Goal: Find specific page/section: Find specific page/section

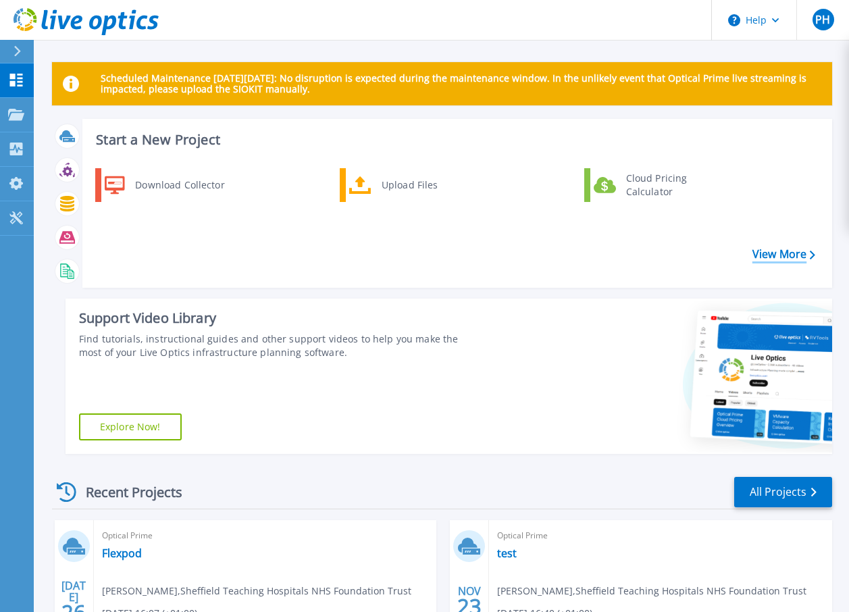
click at [772, 248] on link "View More" at bounding box center [783, 254] width 63 height 13
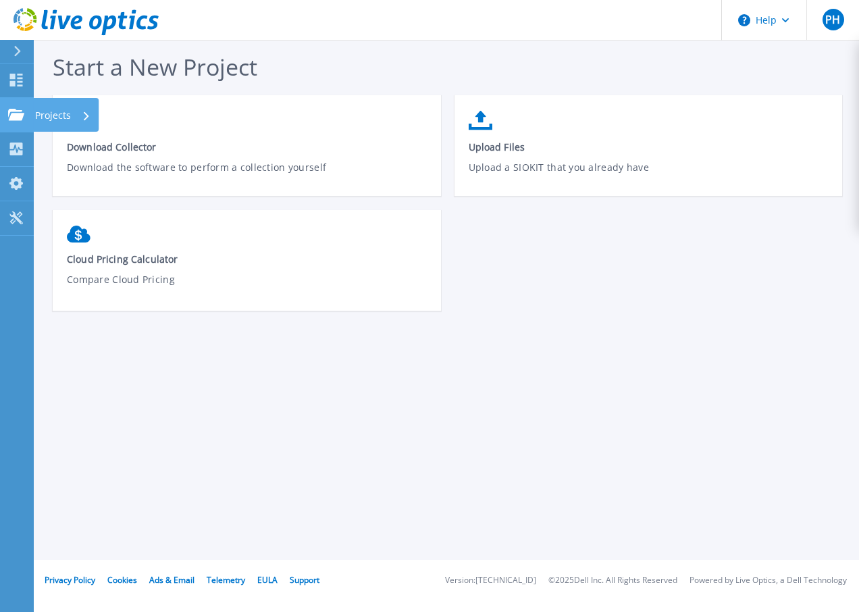
click at [87, 113] on icon at bounding box center [86, 115] width 5 height 9
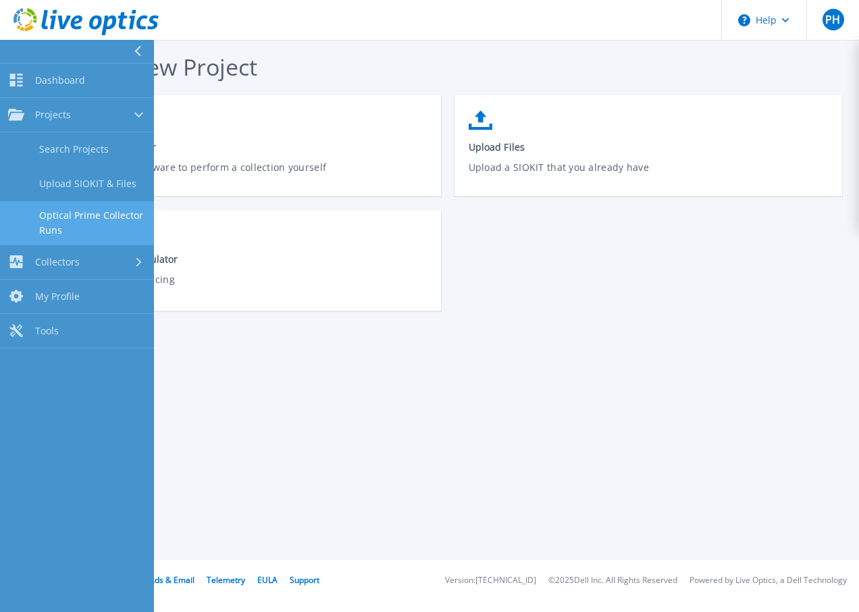
click at [75, 222] on link "Optical Prime Collector Runs" at bounding box center [77, 222] width 154 height 43
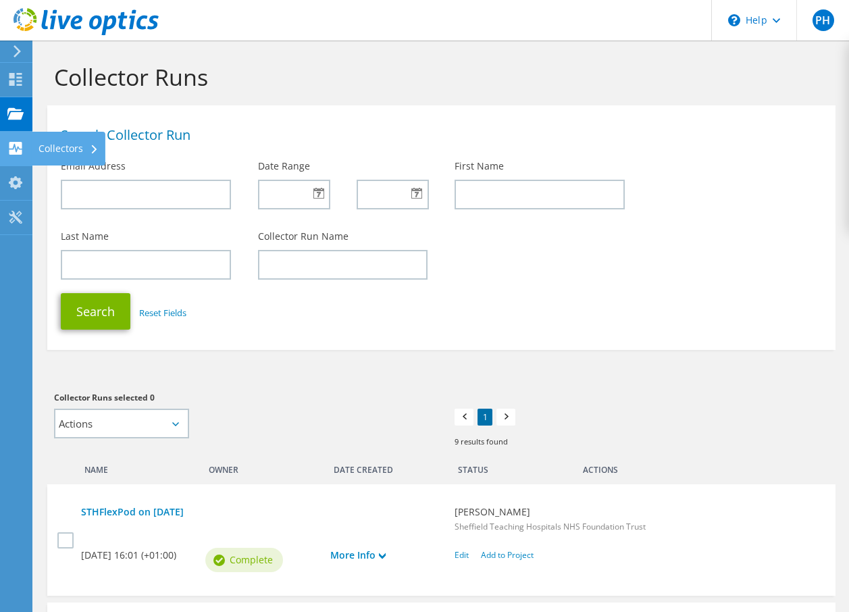
click at [79, 142] on div "Collectors" at bounding box center [69, 149] width 74 height 34
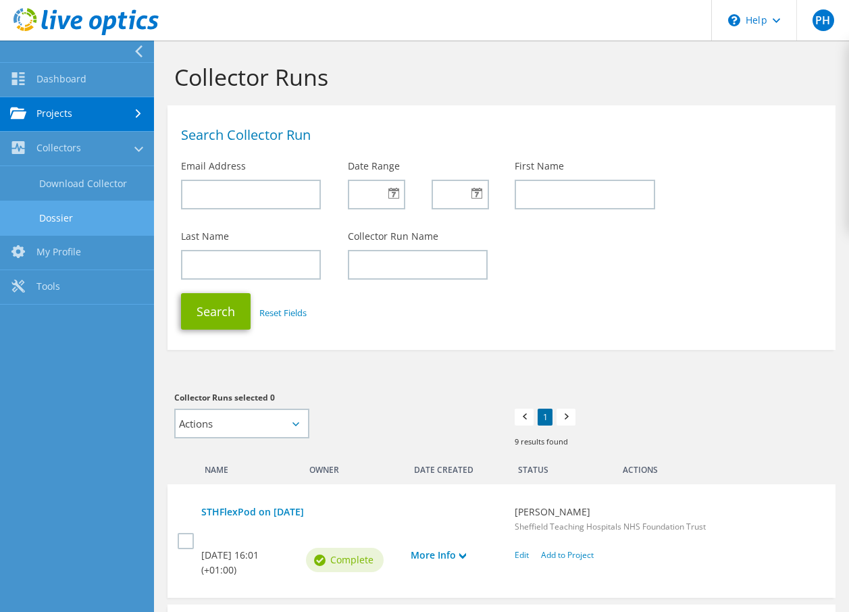
click at [66, 217] on link "Dossier" at bounding box center [77, 218] width 154 height 34
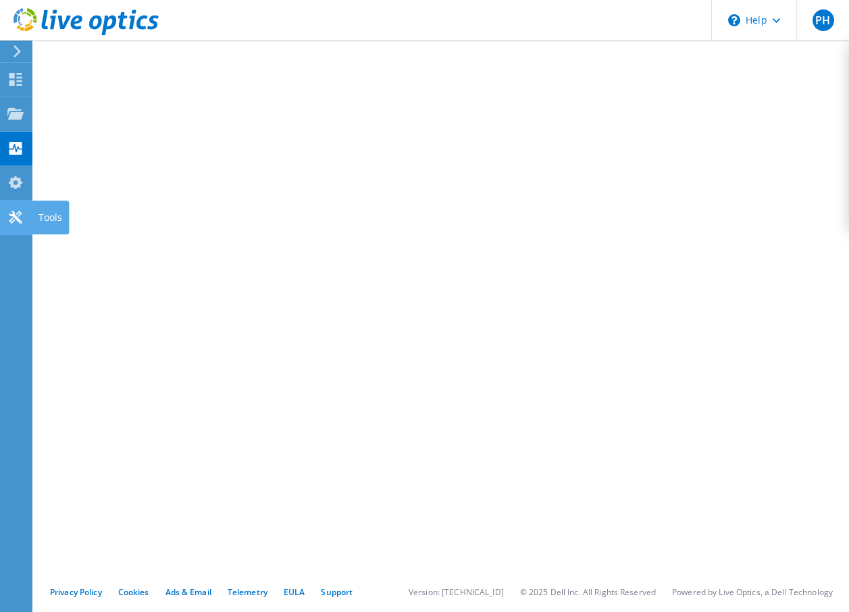
click at [19, 217] on icon at bounding box center [15, 217] width 16 height 13
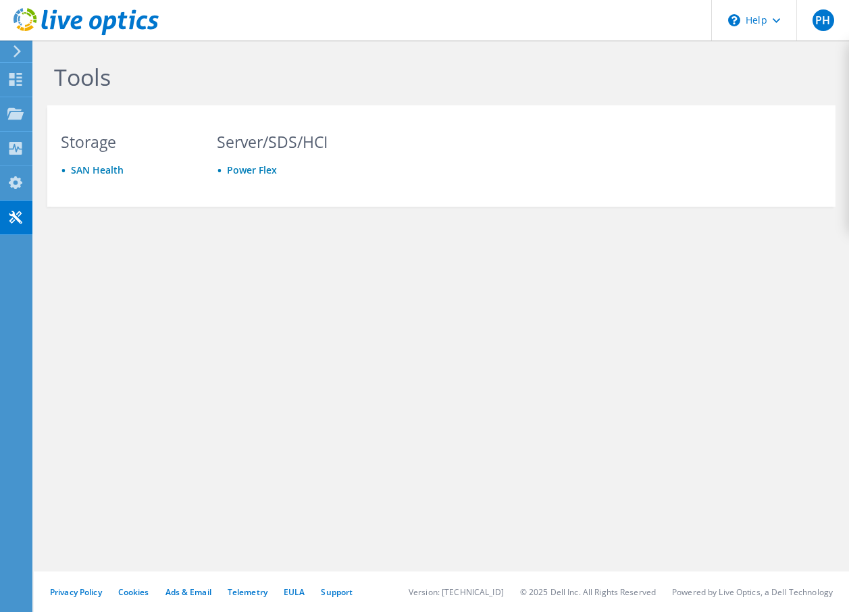
click at [15, 51] on icon at bounding box center [17, 51] width 10 height 12
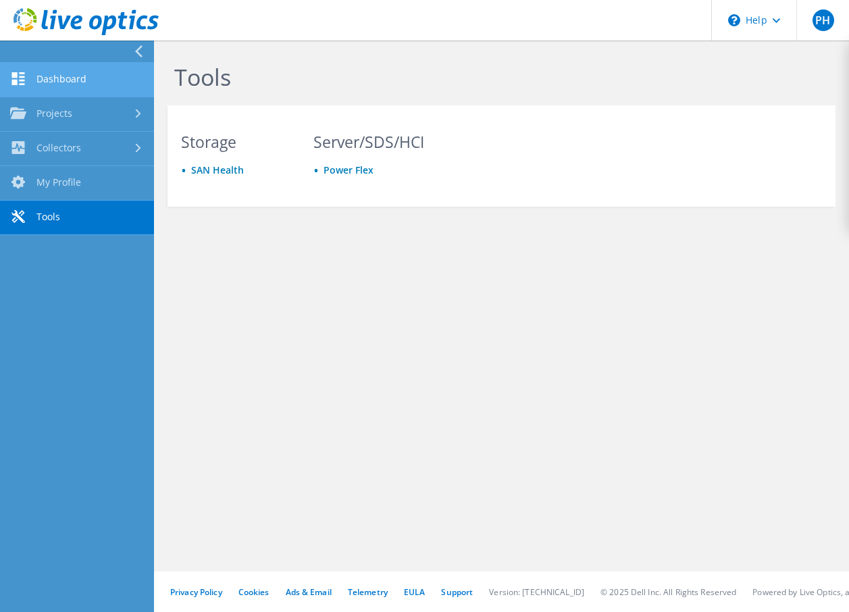
click at [68, 82] on link "Dashboard" at bounding box center [77, 80] width 154 height 34
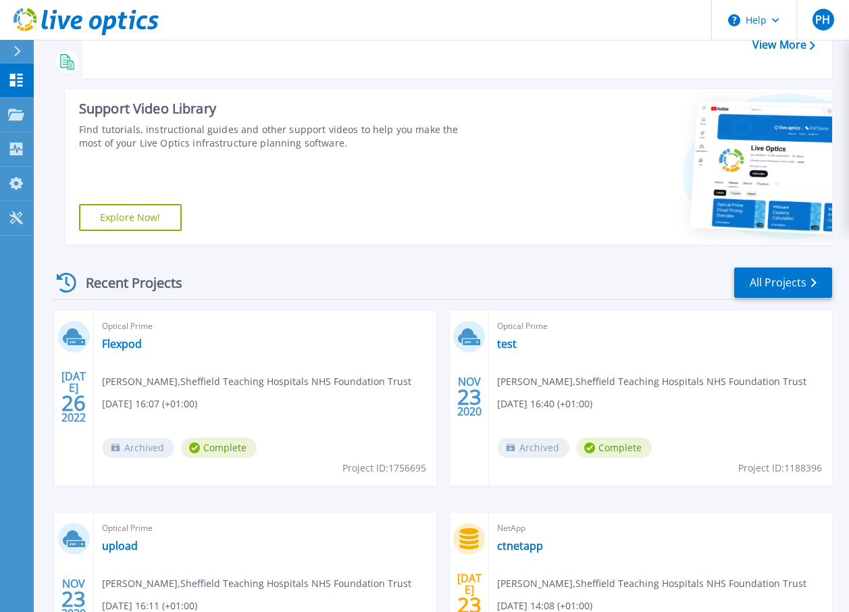
scroll to position [203, 0]
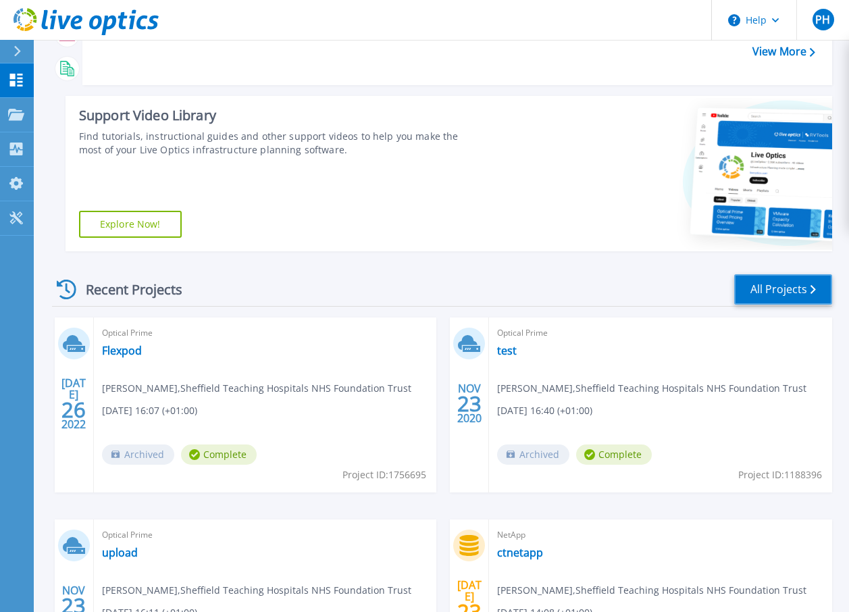
click at [755, 287] on link "All Projects" at bounding box center [783, 289] width 98 height 30
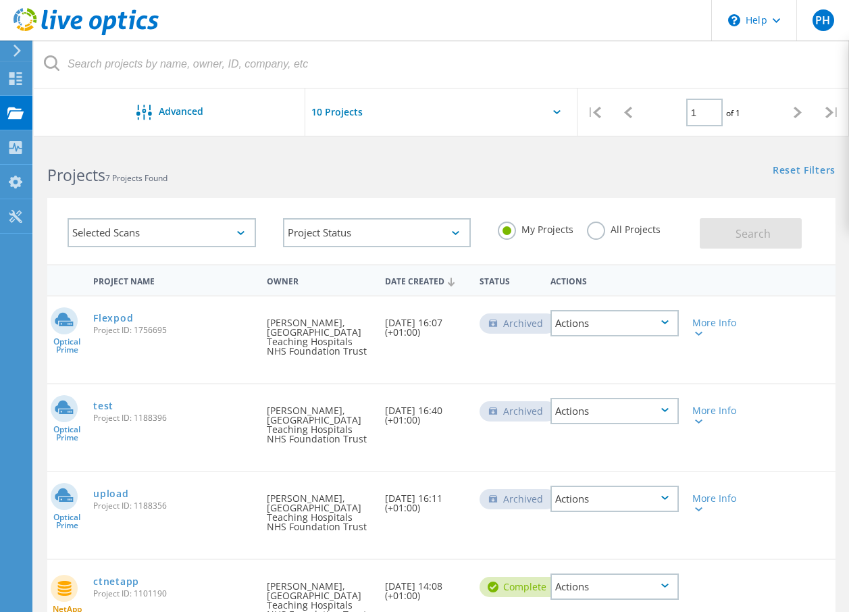
click at [247, 226] on div "Selected Scans" at bounding box center [162, 232] width 188 height 29
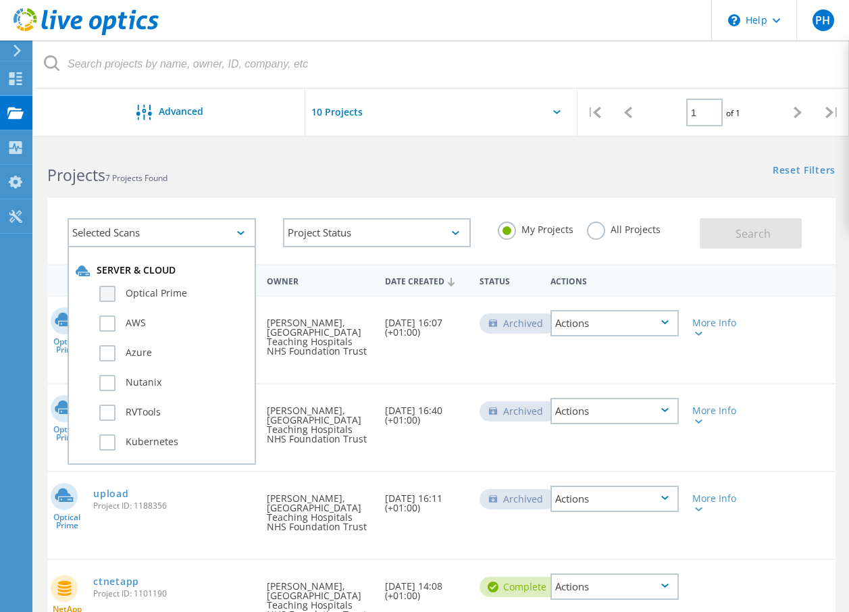
click at [105, 293] on label "Optical Prime" at bounding box center [173, 294] width 149 height 16
click at [0, 0] on input "Optical Prime" at bounding box center [0, 0] width 0 height 0
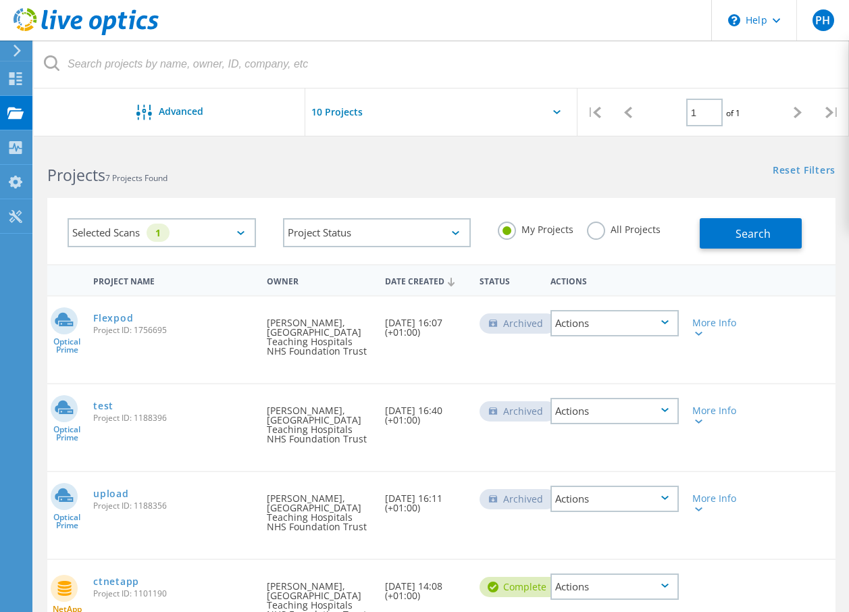
click at [594, 228] on label "All Projects" at bounding box center [624, 228] width 74 height 13
click at [0, 0] on input "All Projects" at bounding box center [0, 0] width 0 height 0
click at [715, 229] on button "Search" at bounding box center [751, 233] width 102 height 30
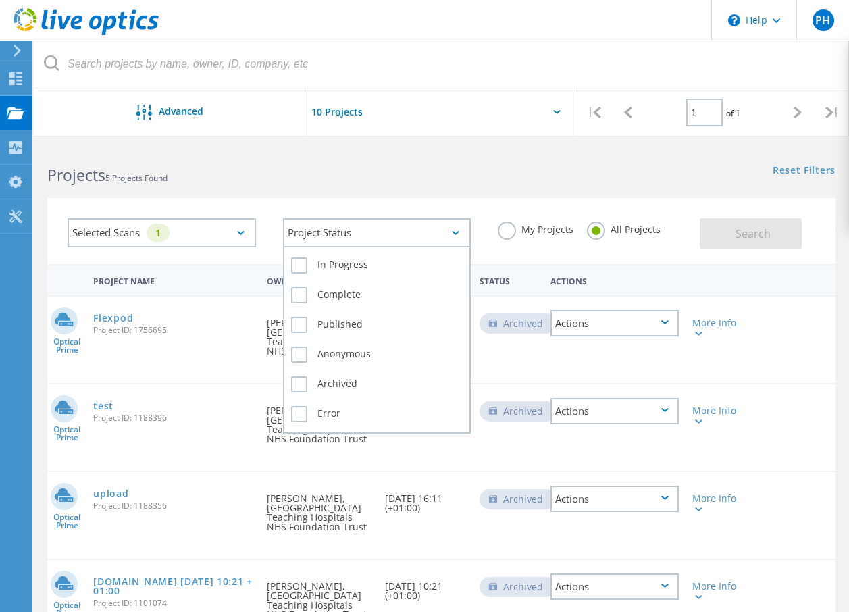
click at [460, 234] on div "Project Status" at bounding box center [377, 232] width 188 height 29
click at [304, 265] on label "In Progress" at bounding box center [377, 265] width 172 height 16
click at [0, 0] on input "In Progress" at bounding box center [0, 0] width 0 height 0
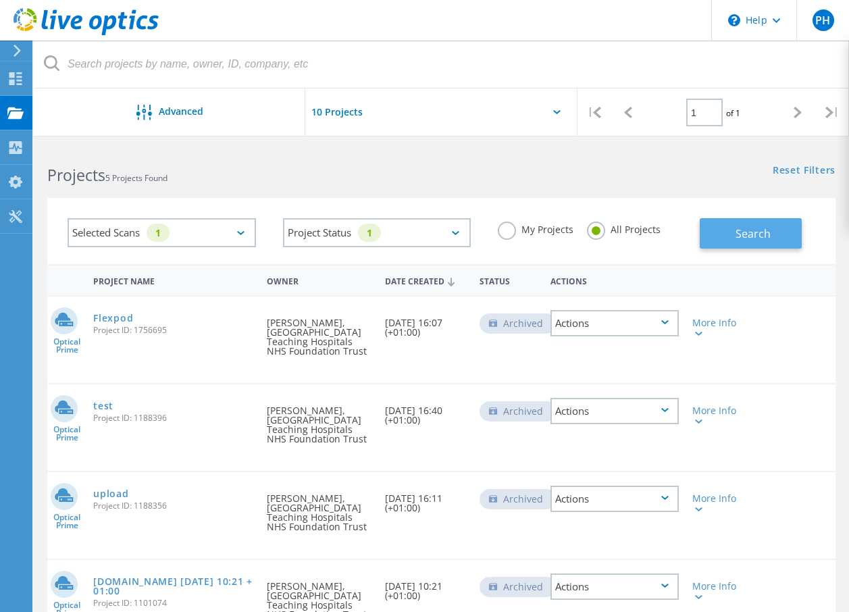
click at [750, 231] on span "Search" at bounding box center [753, 233] width 35 height 15
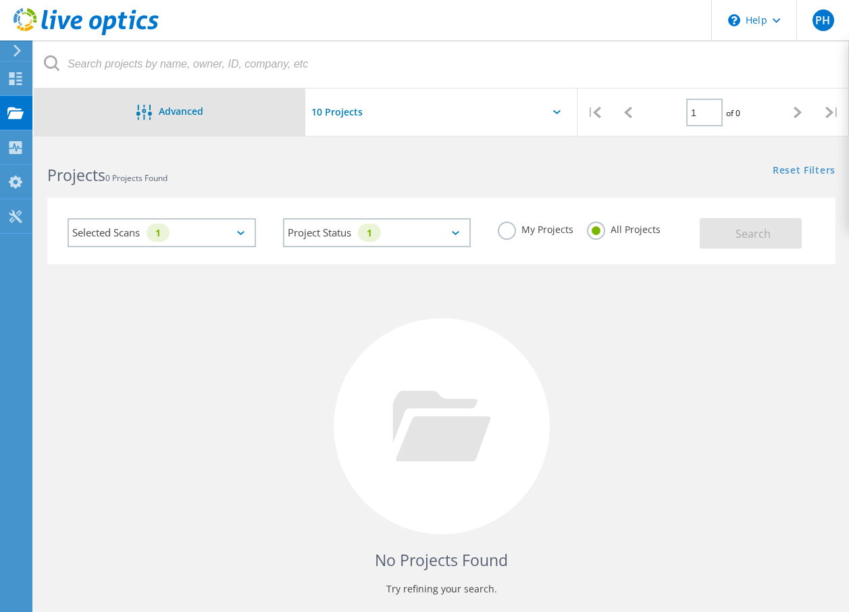
click at [172, 114] on span "Advanced" at bounding box center [181, 111] width 45 height 9
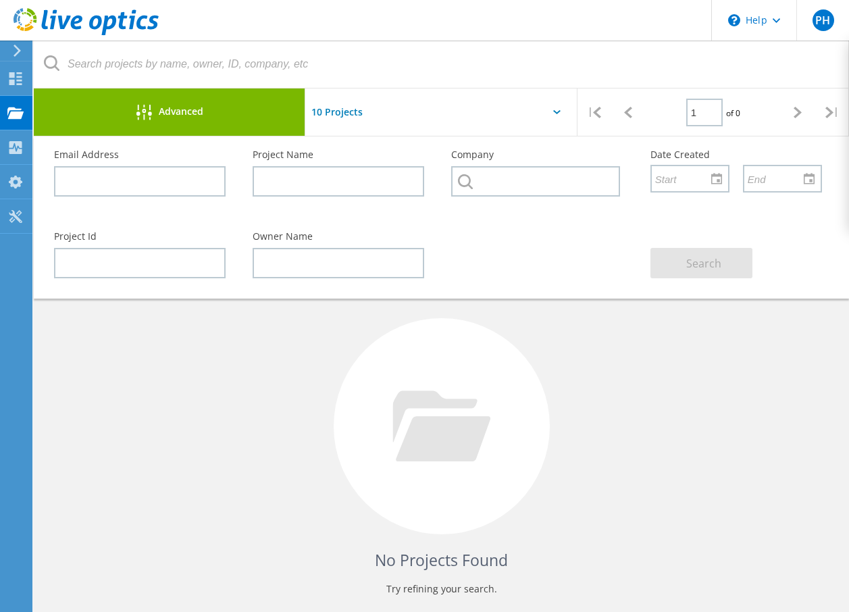
click at [351, 112] on input "text" at bounding box center [372, 111] width 135 height 47
click at [617, 388] on div "No Projects Found Try refining your search." at bounding box center [441, 438] width 788 height 349
click at [14, 76] on use at bounding box center [15, 78] width 13 height 13
